Goal: Find contact information: Find contact information

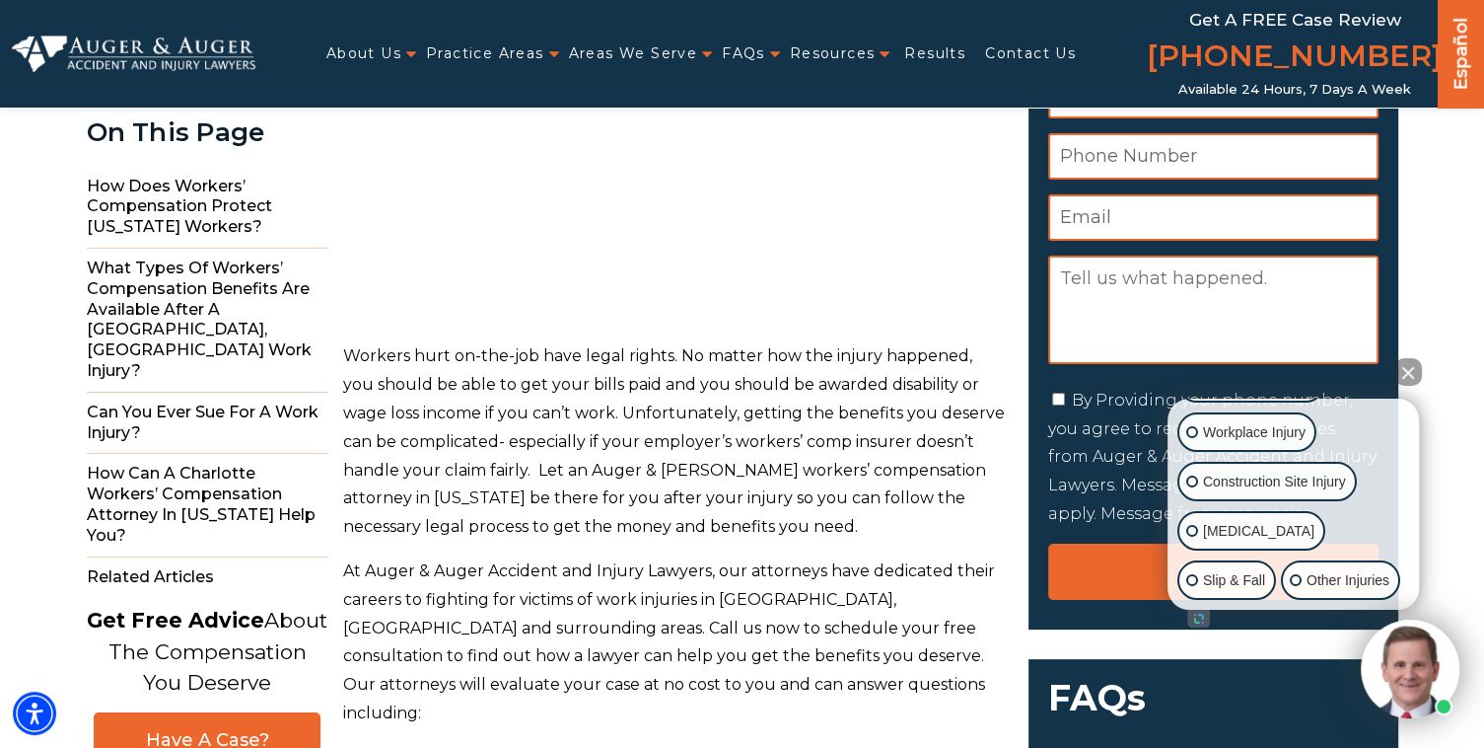
scroll to position [394, 0]
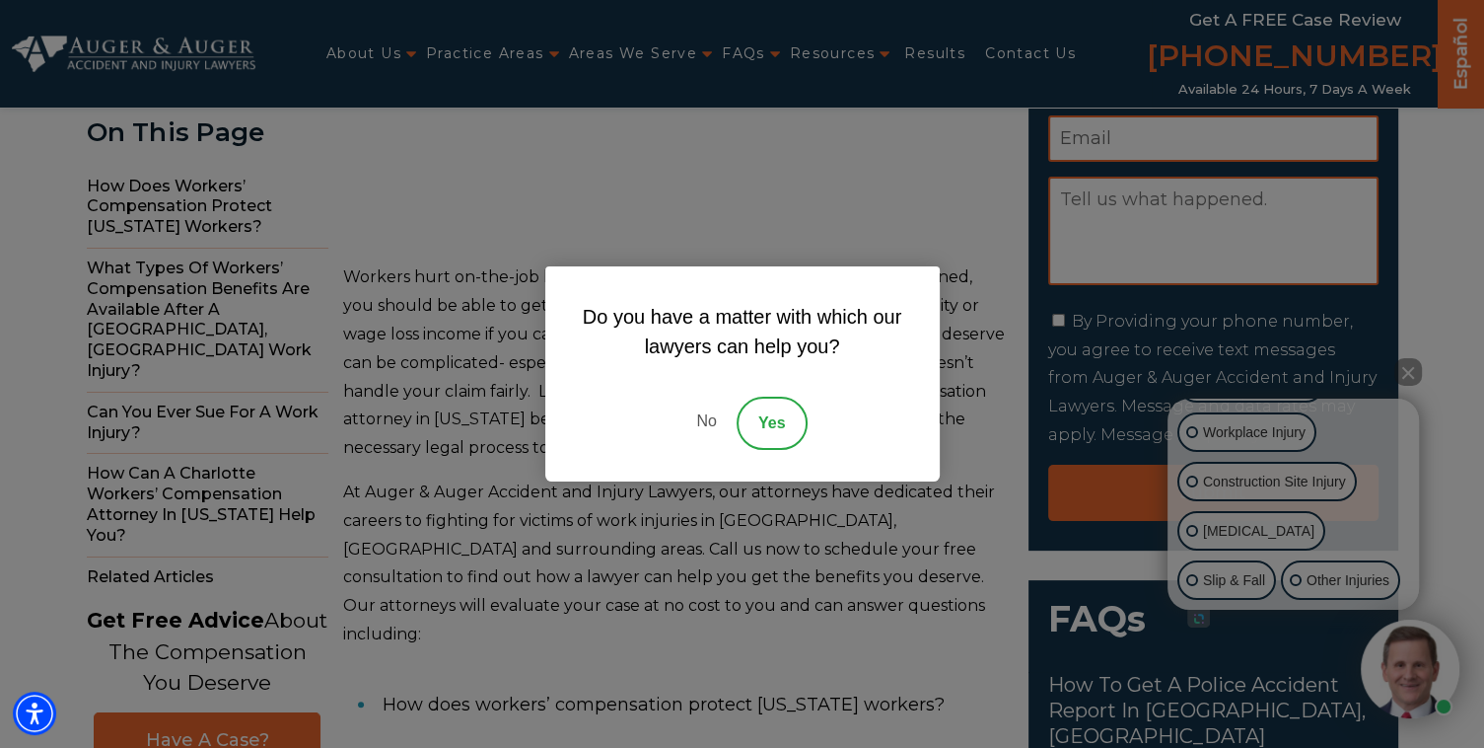
click at [700, 422] on link "No" at bounding box center [706, 422] width 59 height 53
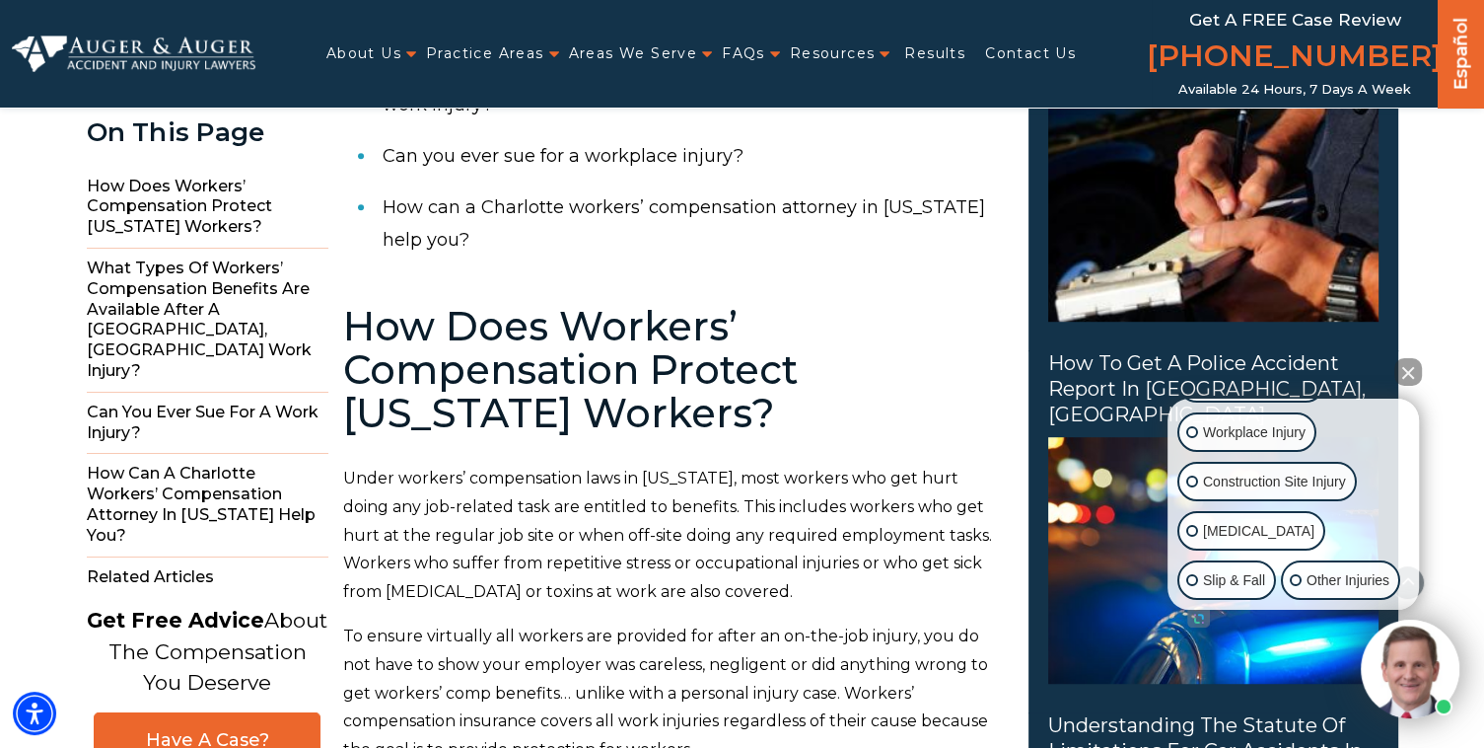
scroll to position [1026, 0]
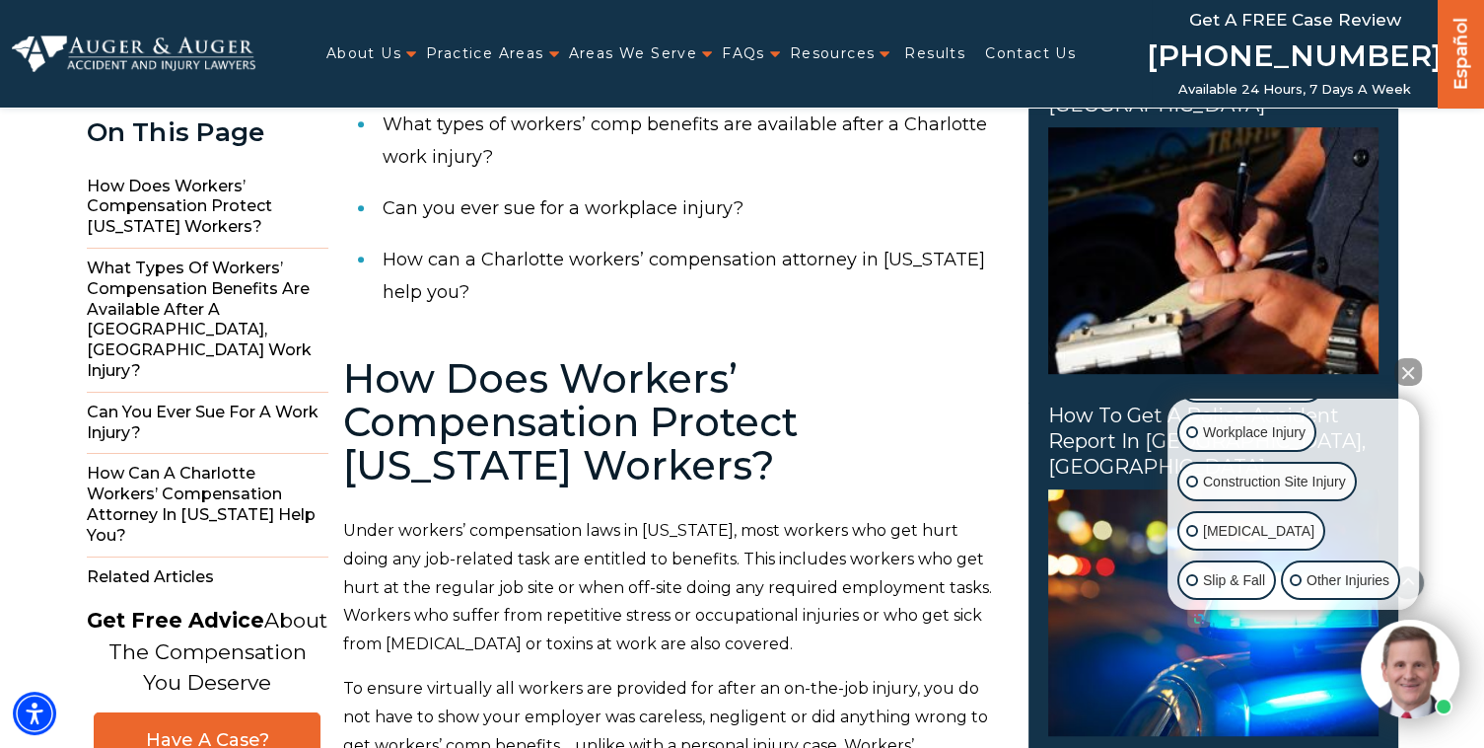
click at [1269, 66] on link "[PHONE_NUMBER]" at bounding box center [1295, 58] width 296 height 47
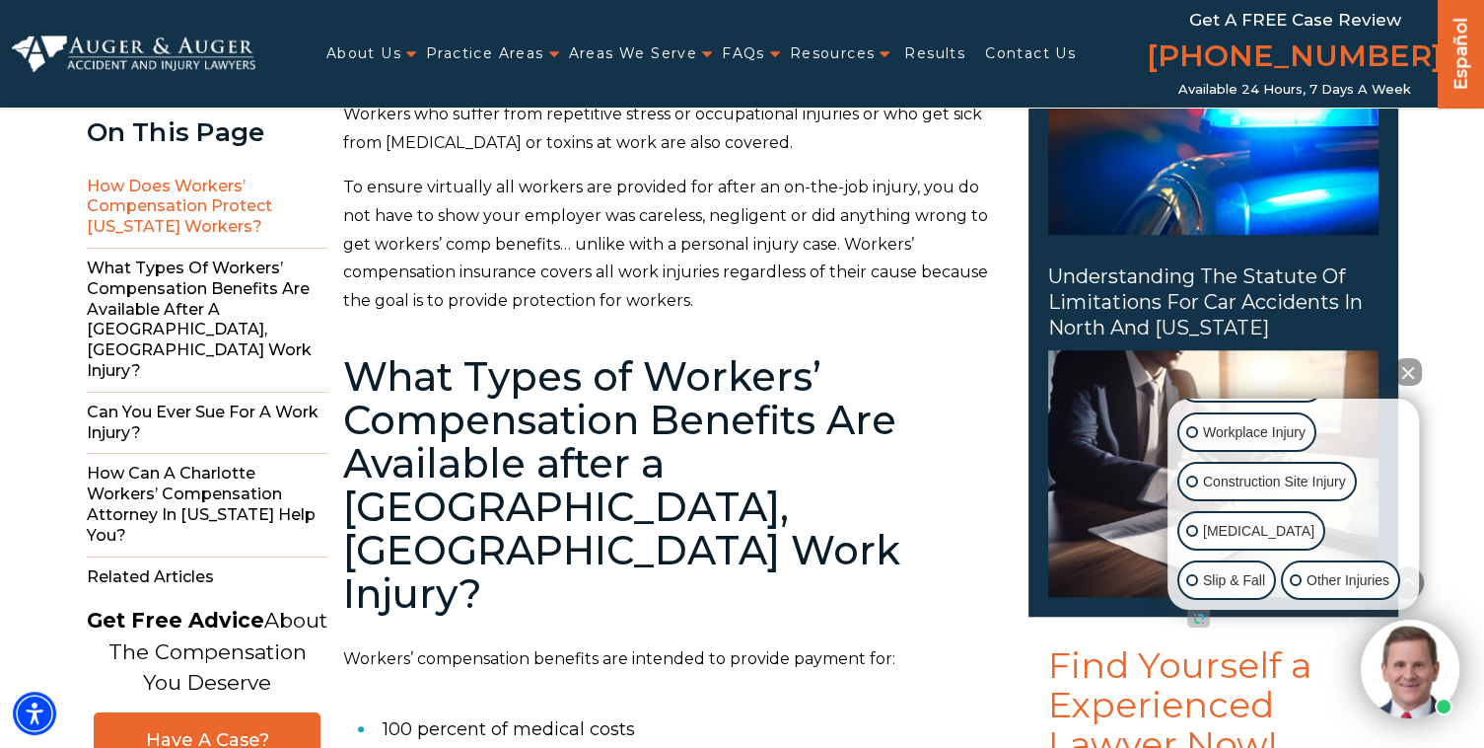
scroll to position [1736, 0]
